Goal: Use online tool/utility: Utilize a website feature to perform a specific function

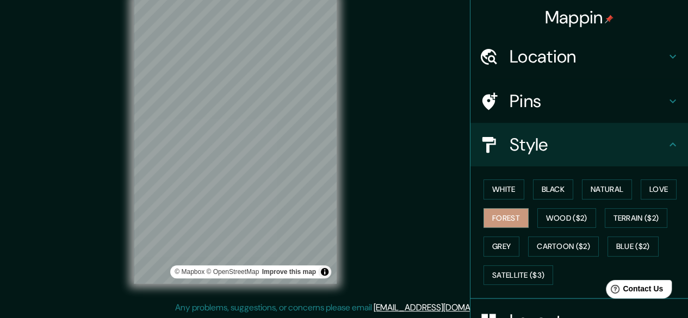
click at [350, 90] on div "© Mapbox © OpenStreetMap Improve this map" at bounding box center [235, 141] width 238 height 322
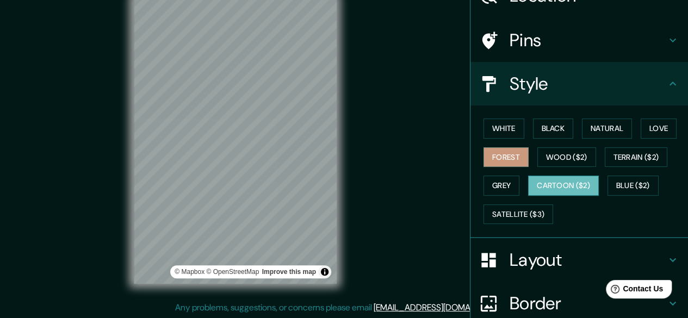
scroll to position [157, 0]
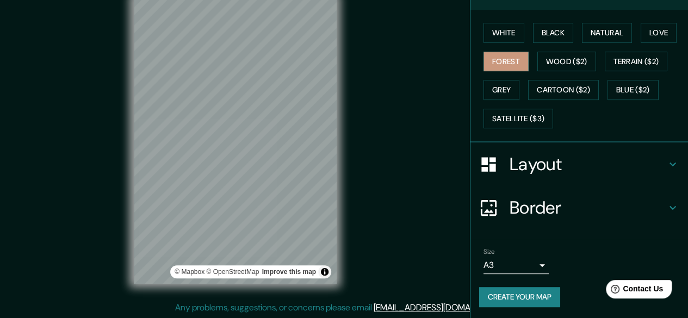
click at [522, 162] on h4 "Layout" at bounding box center [588, 164] width 157 height 22
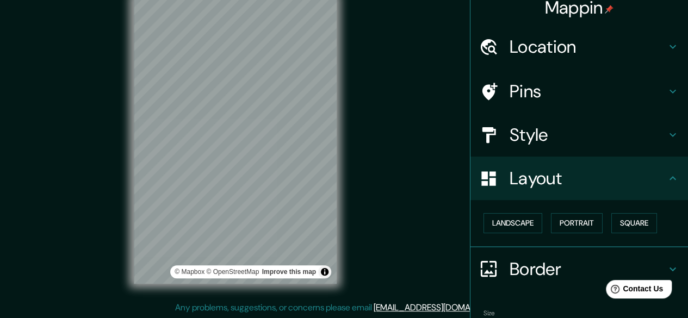
scroll to position [0, 0]
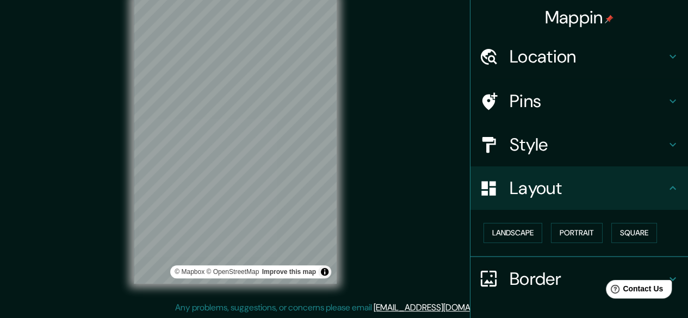
click at [510, 181] on h4 "Layout" at bounding box center [588, 188] width 157 height 22
click at [510, 143] on h4 "Style" at bounding box center [588, 145] width 157 height 22
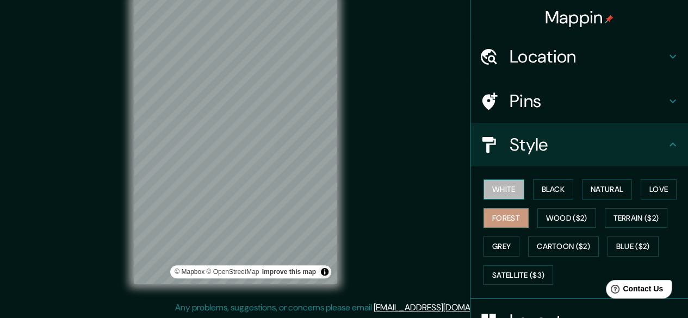
click at [500, 195] on button "White" at bounding box center [504, 190] width 41 height 20
click at [547, 190] on button "Black" at bounding box center [553, 190] width 41 height 20
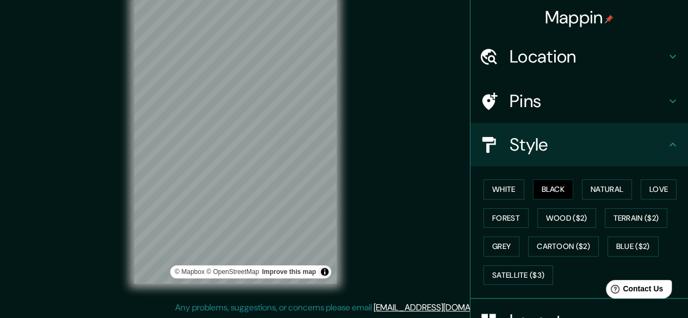
click at [607, 178] on div "White Black Natural Love Forest Wood ($2) Terrain ($2) Grey Cartoon ($2) Blue (…" at bounding box center [583, 232] width 209 height 114
click at [604, 189] on button "Natural" at bounding box center [607, 190] width 50 height 20
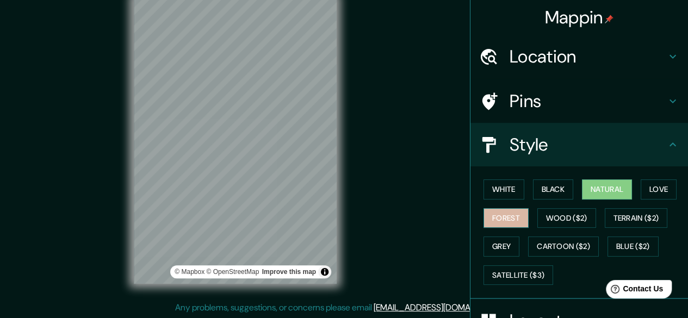
click at [493, 214] on button "Forest" at bounding box center [506, 218] width 45 height 20
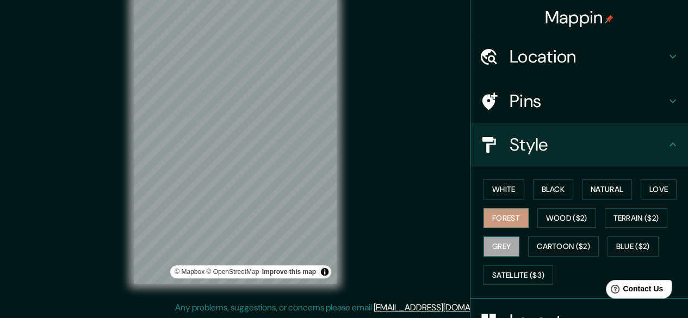
click at [490, 244] on button "Grey" at bounding box center [502, 247] width 36 height 20
click at [195, 271] on link "© Mapbox" at bounding box center [190, 272] width 30 height 8
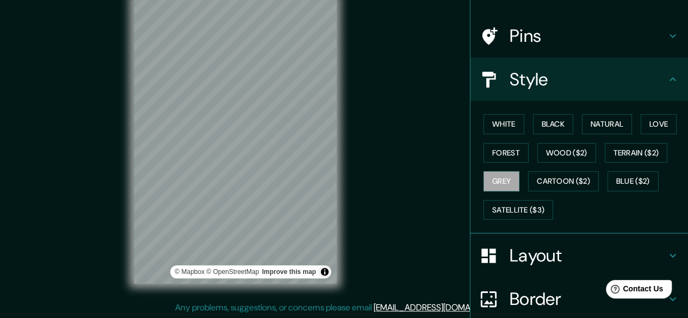
scroll to position [157, 0]
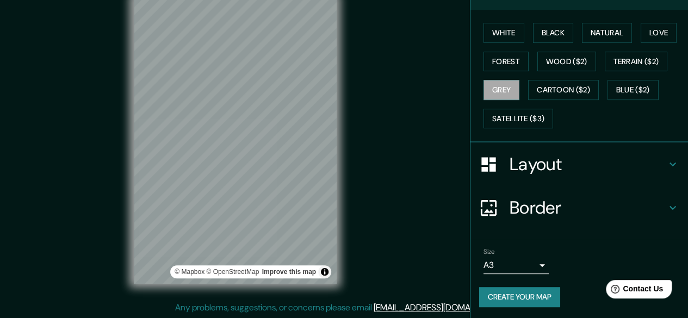
click at [566, 207] on h4 "Border" at bounding box center [588, 208] width 157 height 22
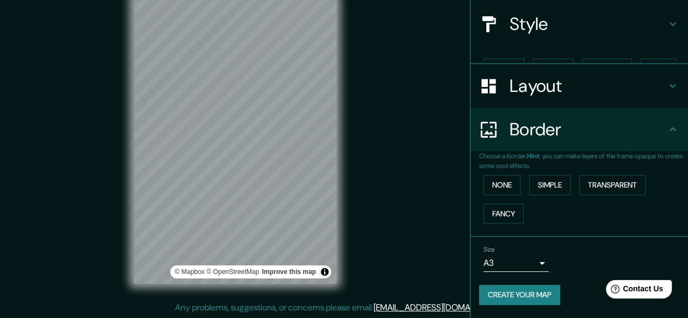
scroll to position [101, 0]
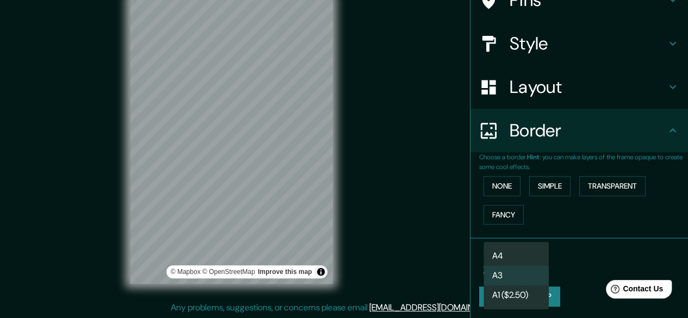
click at [513, 268] on body "Mappin Location [GEOGRAPHIC_DATA][PERSON_NAME], [GEOGRAPHIC_DATA][PERSON_NAME],…" at bounding box center [344, 139] width 688 height 318
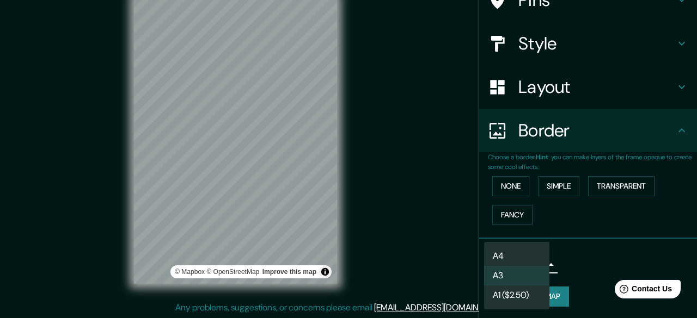
click at [511, 253] on li "A4" at bounding box center [516, 257] width 65 height 20
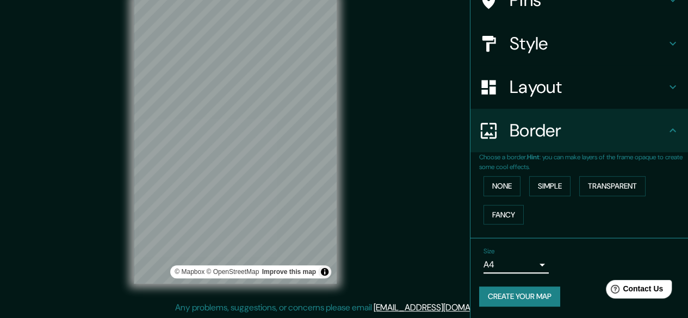
click at [410, 162] on div "Mappin Location [GEOGRAPHIC_DATA][PERSON_NAME], [GEOGRAPHIC_DATA][PERSON_NAME],…" at bounding box center [344, 149] width 688 height 339
click at [510, 140] on h4 "Border" at bounding box center [588, 131] width 157 height 22
click at [544, 187] on button "Simple" at bounding box center [550, 186] width 41 height 20
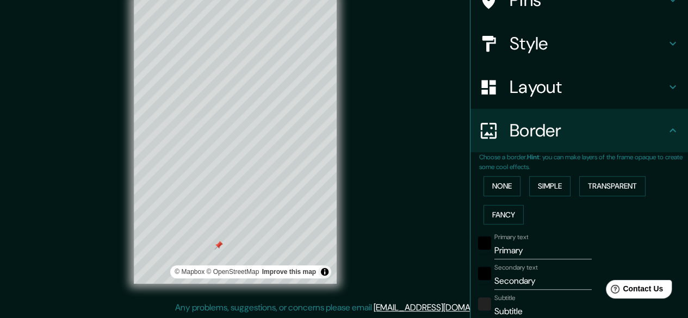
click at [218, 243] on div at bounding box center [218, 245] width 9 height 9
click at [235, 180] on div at bounding box center [235, 175] width 9 height 9
click at [237, 194] on div at bounding box center [237, 191] width 9 height 9
click at [237, 189] on div at bounding box center [237, 191] width 9 height 9
click at [552, 183] on button "Simple" at bounding box center [550, 186] width 41 height 20
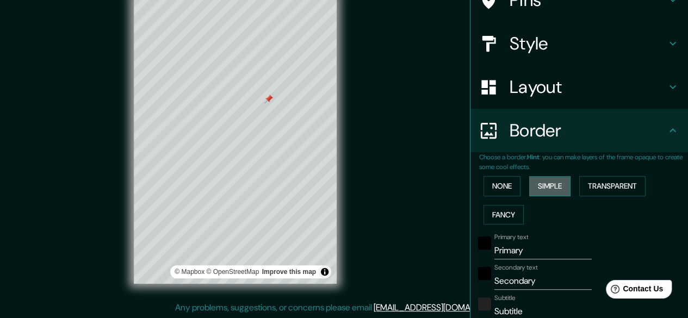
type input "149"
type input "30"
click at [500, 188] on button "None" at bounding box center [502, 186] width 37 height 20
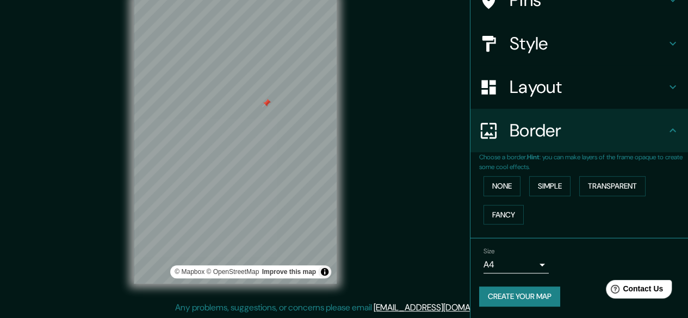
drag, startPoint x: 269, startPoint y: 95, endPoint x: 266, endPoint y: 103, distance: 8.1
click at [266, 103] on div at bounding box center [266, 103] width 9 height 9
click at [267, 107] on div at bounding box center [266, 106] width 9 height 9
